Goal: Task Accomplishment & Management: Use online tool/utility

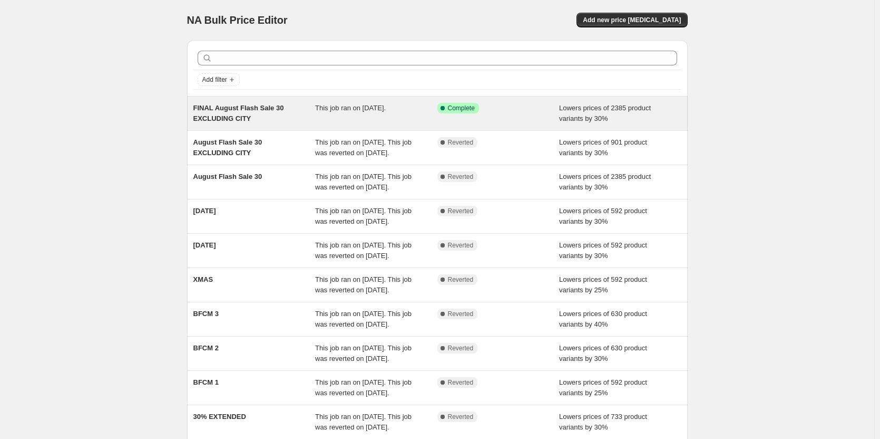
click at [260, 109] on span "FINAL August Flash Sale 30 EXCLUDING CITY" at bounding box center [238, 113] width 91 height 18
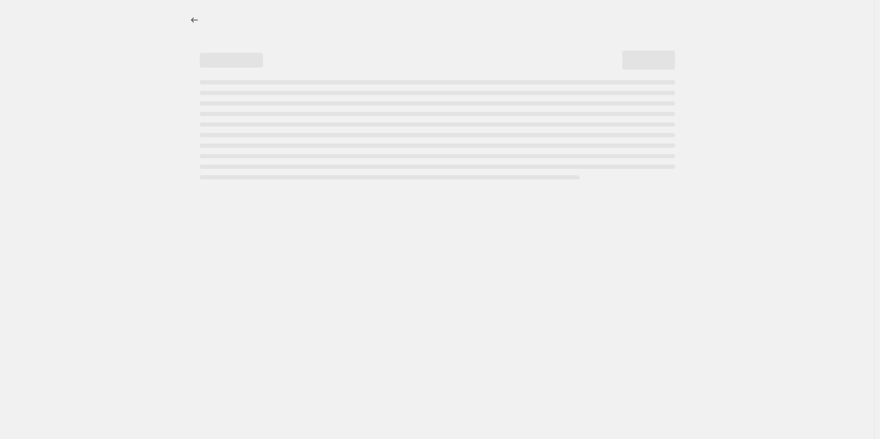
click at [244, 112] on div "Page loading" at bounding box center [438, 114] width 476 height 4
click at [311, 110] on div "Page loading" at bounding box center [440, 129] width 476 height 99
select select "percentage"
select select "collection"
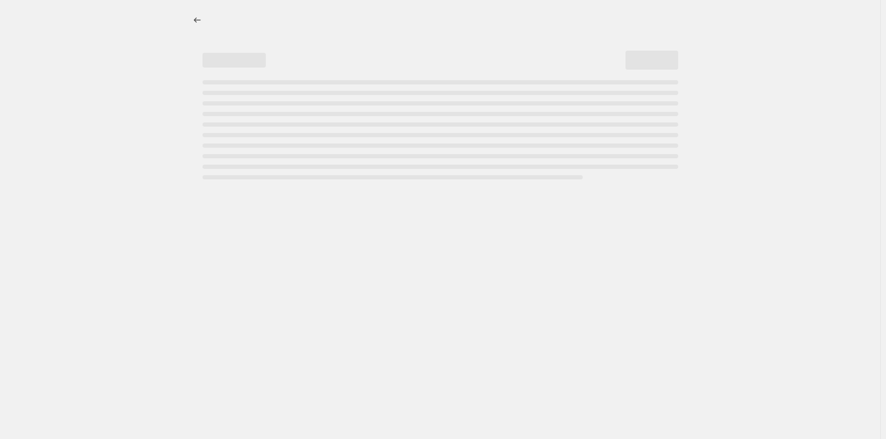
select select "not_equal"
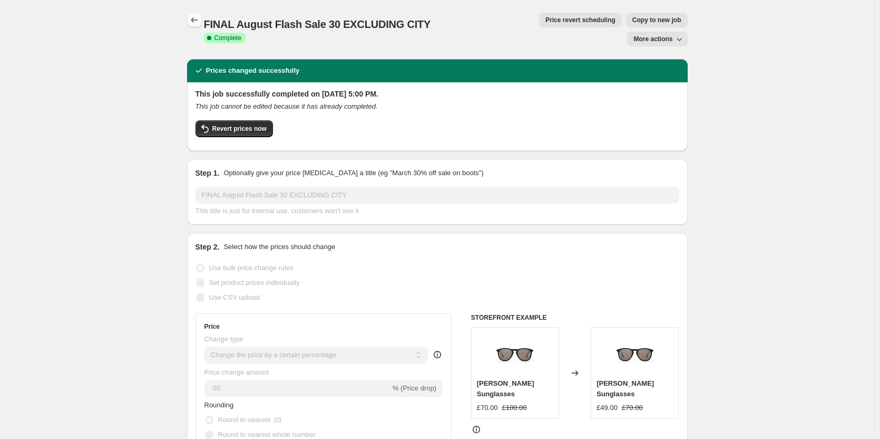
click at [191, 18] on icon "Price change jobs" at bounding box center [194, 20] width 11 height 11
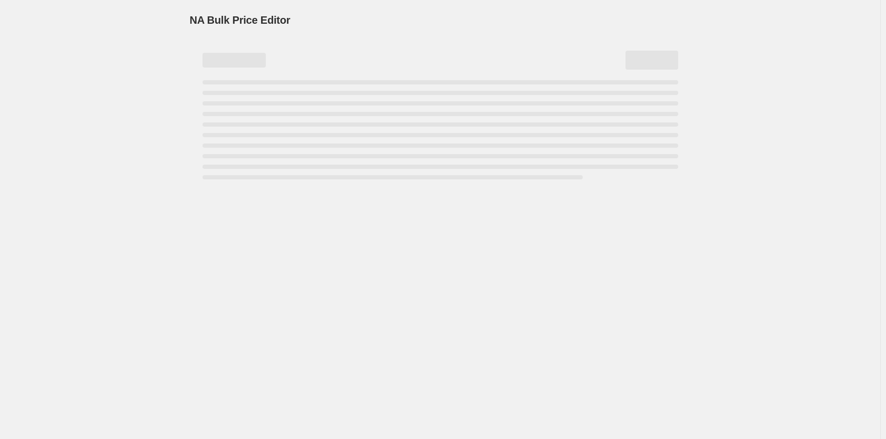
click at [197, 19] on span "NA Bulk Price Editor" at bounding box center [240, 20] width 101 height 12
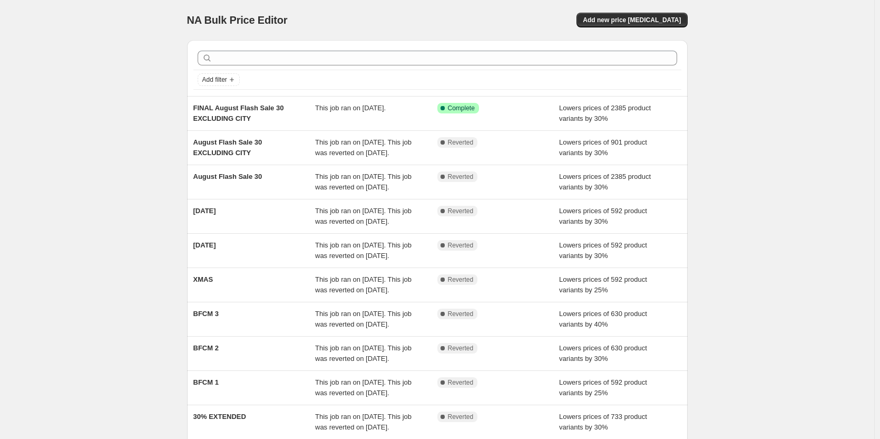
scroll to position [22, 0]
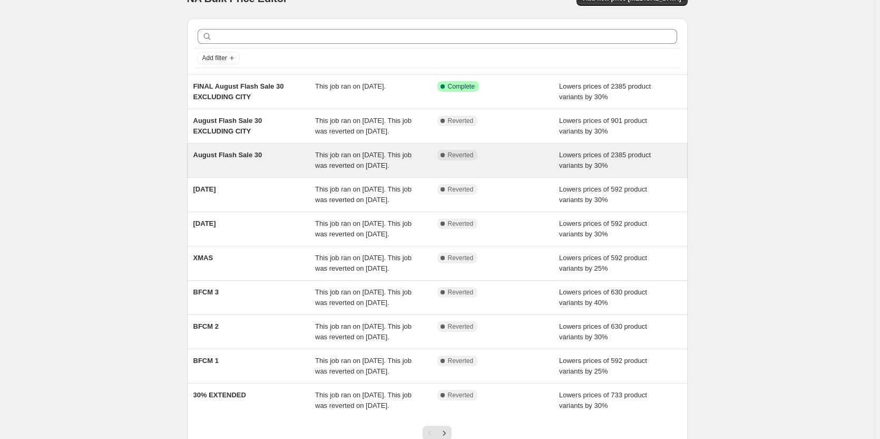
click at [237, 171] on div "August Flash Sale 30" at bounding box center [254, 160] width 122 height 21
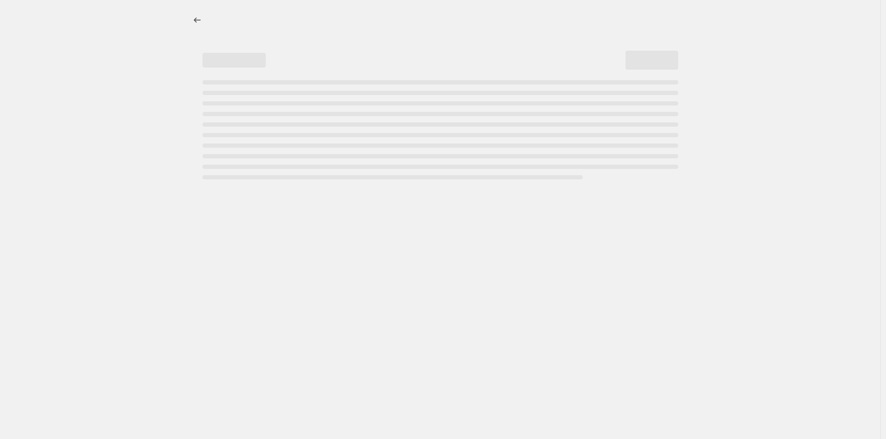
select select "percentage"
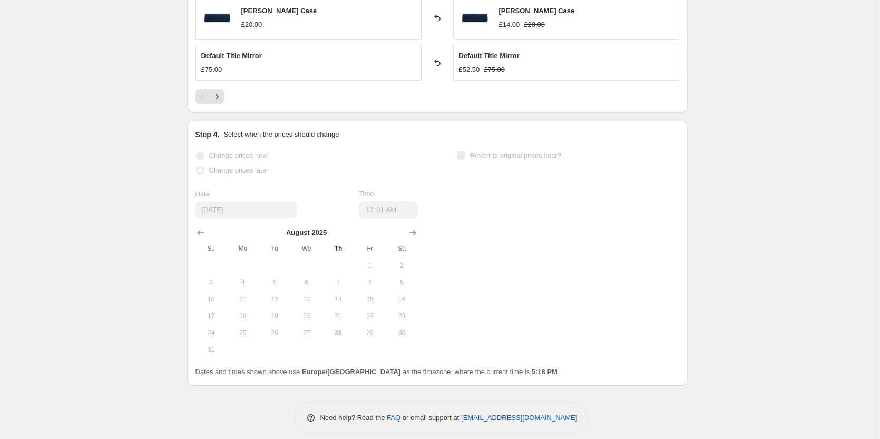
scroll to position [827, 0]
drag, startPoint x: 275, startPoint y: 372, endPoint x: 371, endPoint y: 385, distance: 97.3
click at [371, 385] on div "Step 4. Select when the prices should change Change prices now Change prices la…" at bounding box center [437, 252] width 501 height 265
click at [409, 241] on th "Sa" at bounding box center [402, 247] width 32 height 17
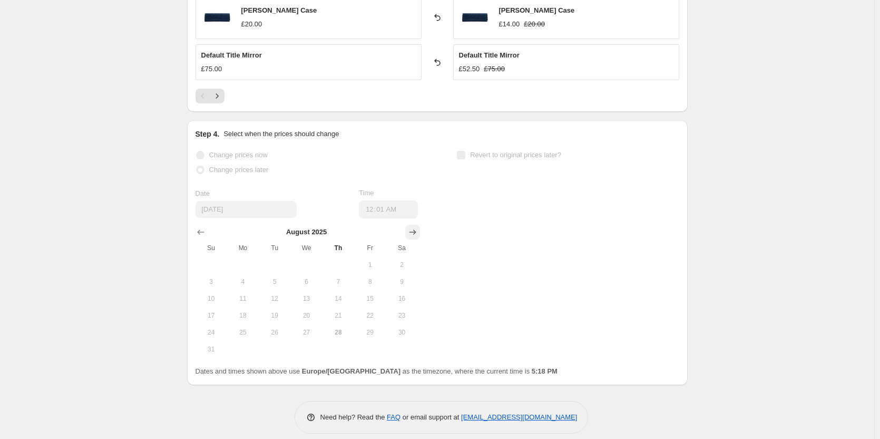
click at [415, 235] on icon "Show next month, September 2025" at bounding box center [413, 232] width 11 height 11
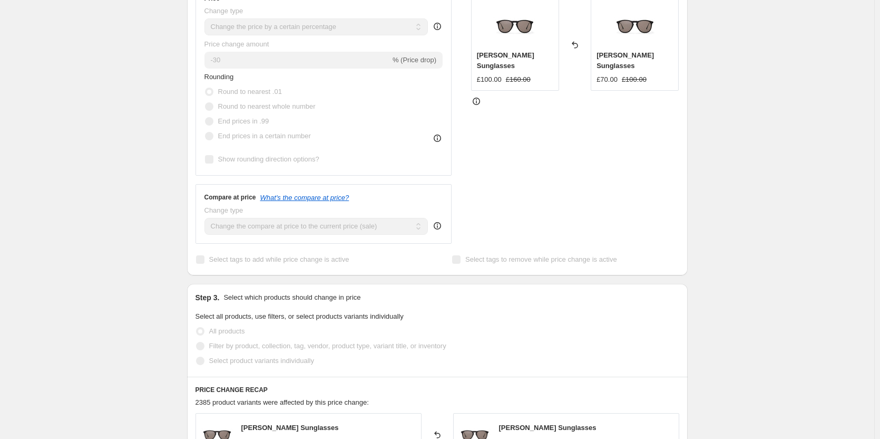
scroll to position [278, 0]
click at [438, 230] on icon at bounding box center [437, 226] width 11 height 11
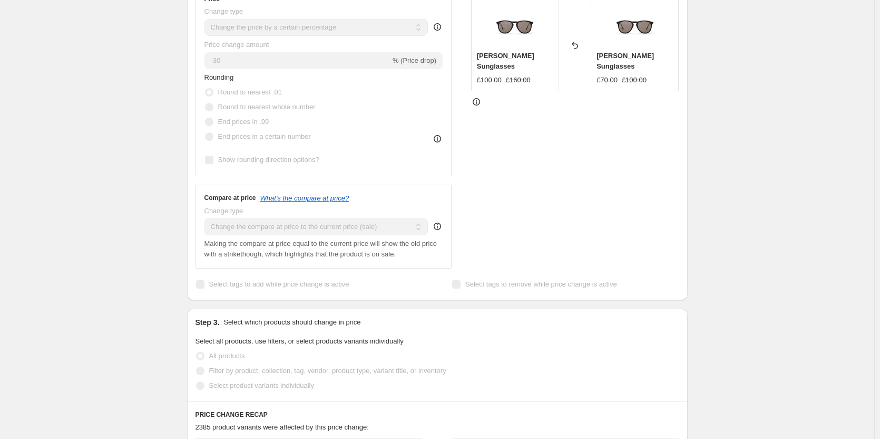
click at [474, 221] on div "STOREFRONT EXAMPLE [PERSON_NAME] £100.00 £160.00 Reverted back [PERSON_NAME] Su…" at bounding box center [575, 127] width 208 height 283
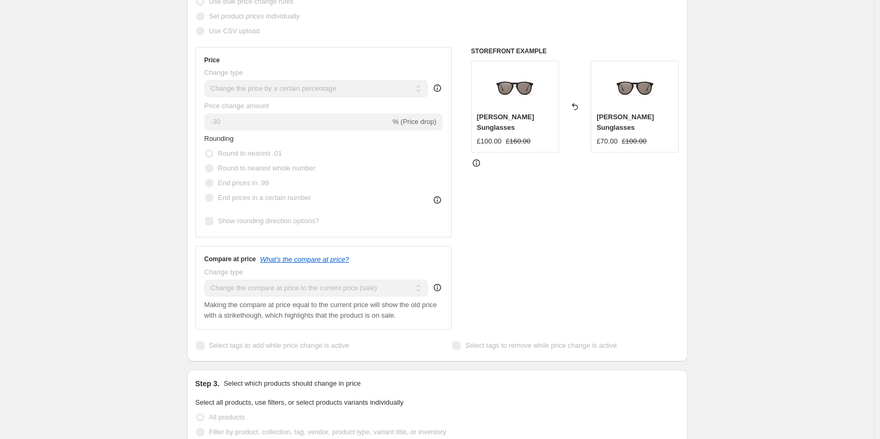
scroll to position [216, 0]
click at [443, 198] on icon at bounding box center [437, 201] width 11 height 11
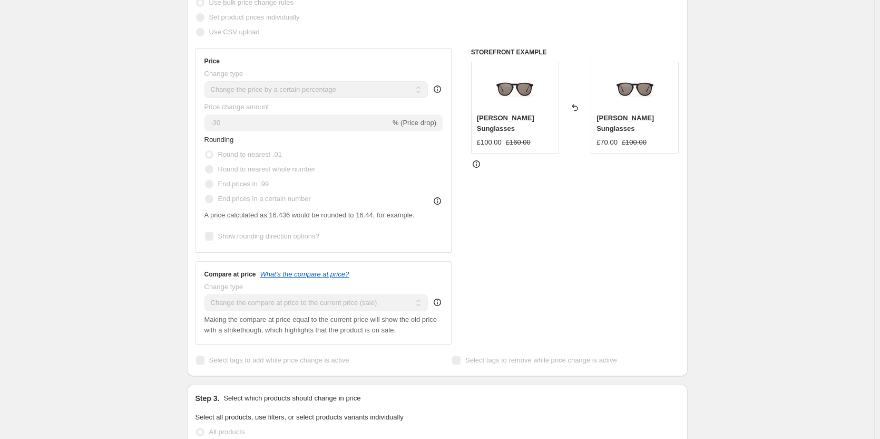
click at [443, 198] on icon at bounding box center [437, 201] width 11 height 11
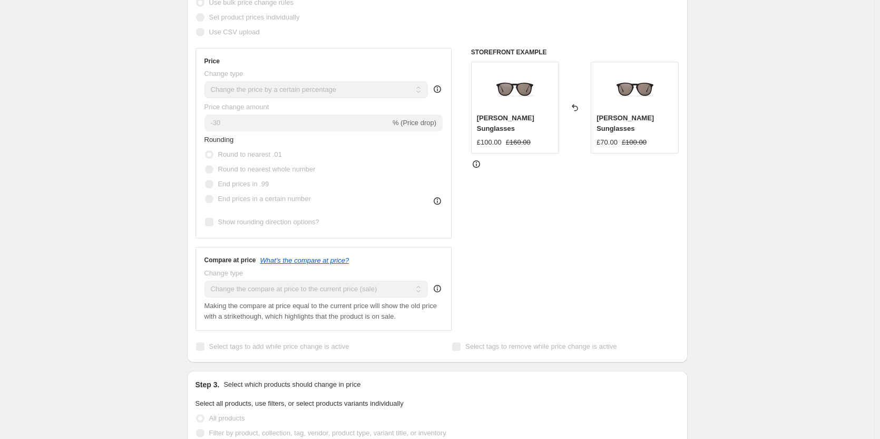
click at [443, 198] on icon at bounding box center [437, 201] width 11 height 11
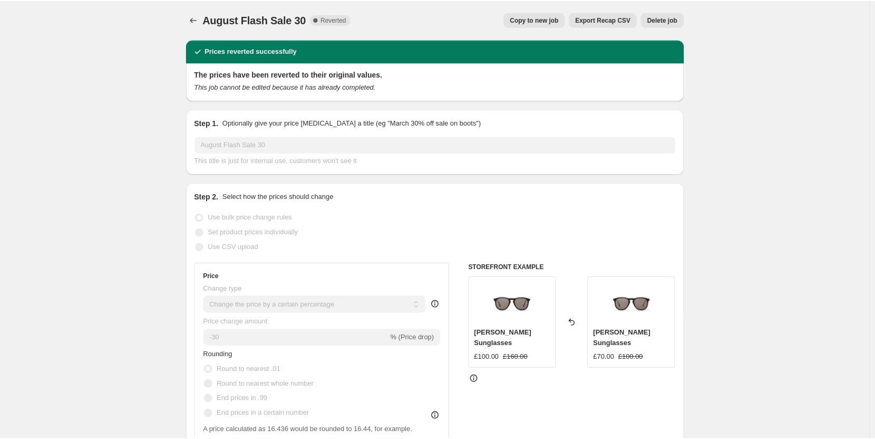
scroll to position [0, 0]
